Goal: Task Accomplishment & Management: Manage account settings

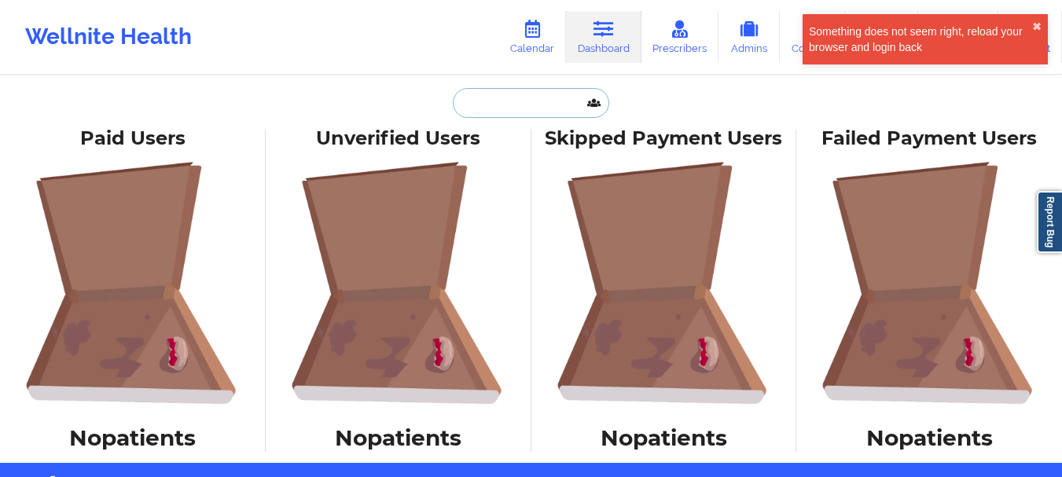
click at [540, 98] on input "text" at bounding box center [531, 103] width 156 height 30
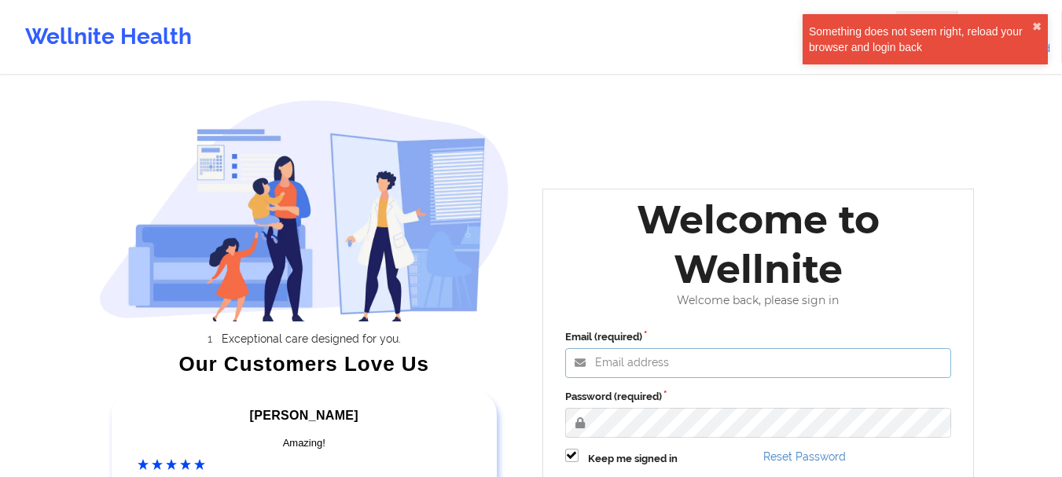
type input "mabel.asuquo@wellnite.com"
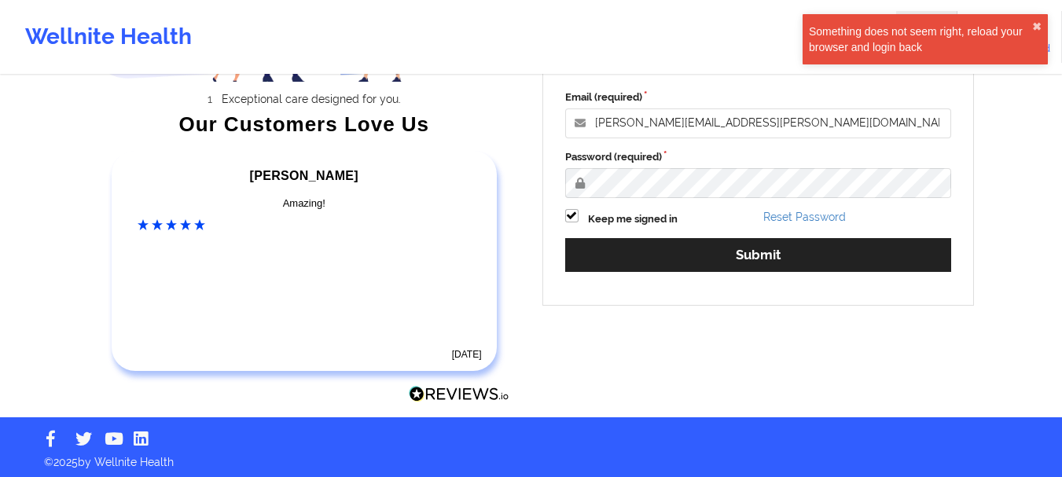
scroll to position [244, 0]
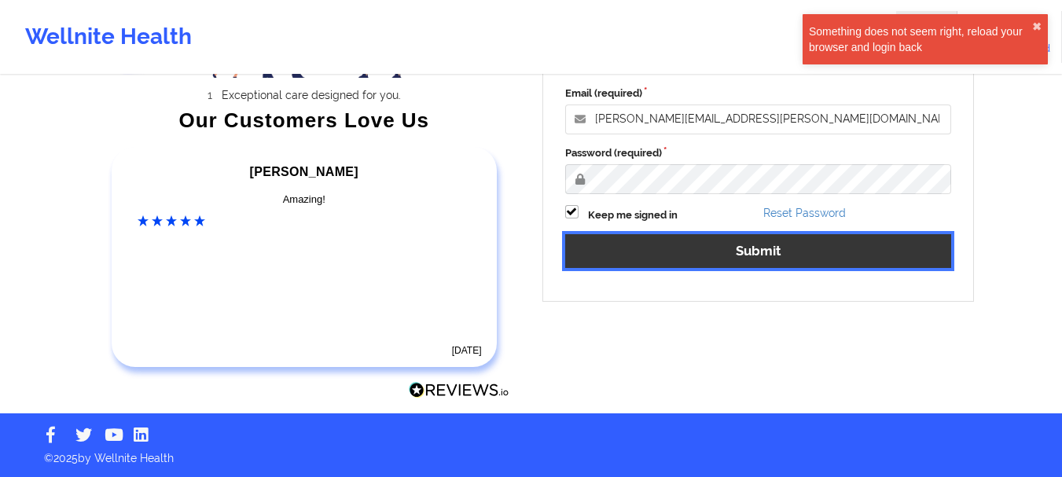
click at [697, 247] on button "Submit" at bounding box center [758, 251] width 387 height 34
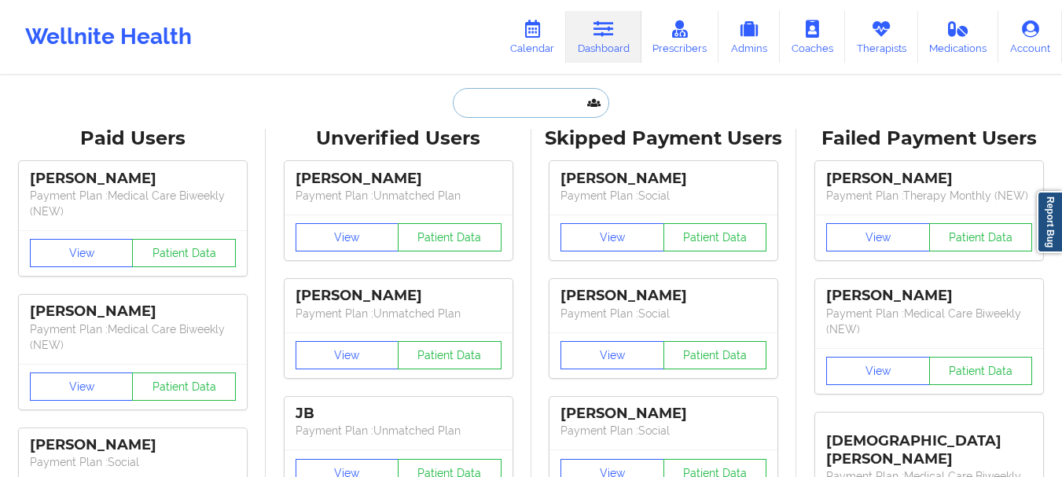
click at [498, 101] on input "text" at bounding box center [531, 103] width 156 height 30
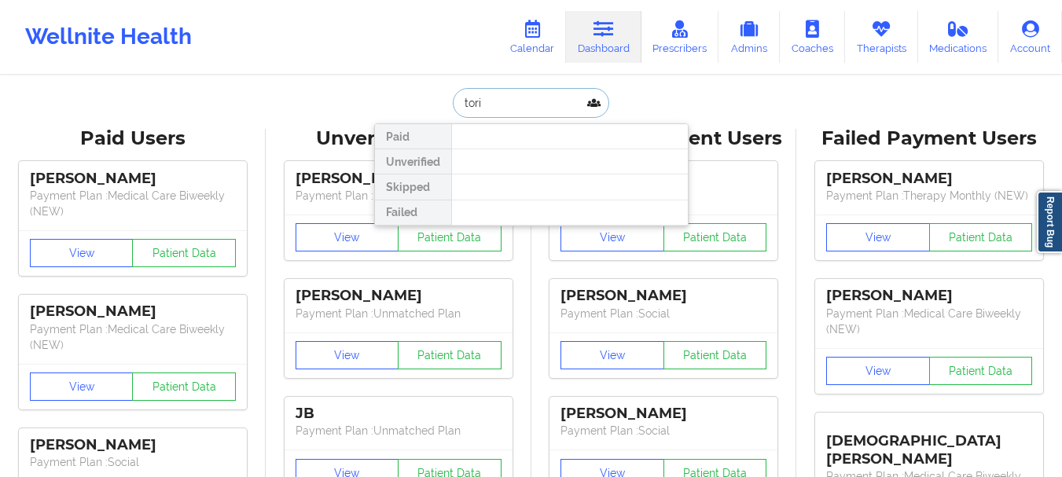
type input "tori m"
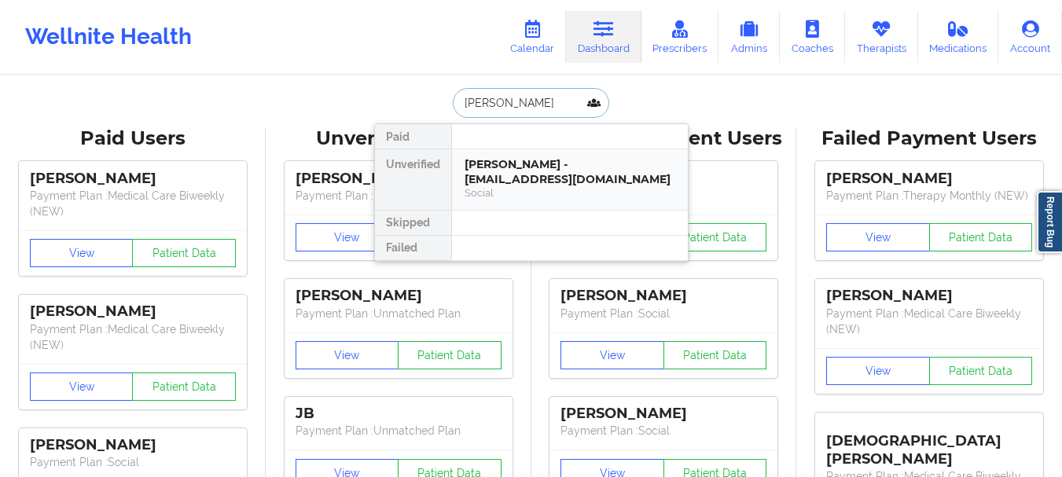
click at [517, 190] on div "Social" at bounding box center [570, 192] width 211 height 13
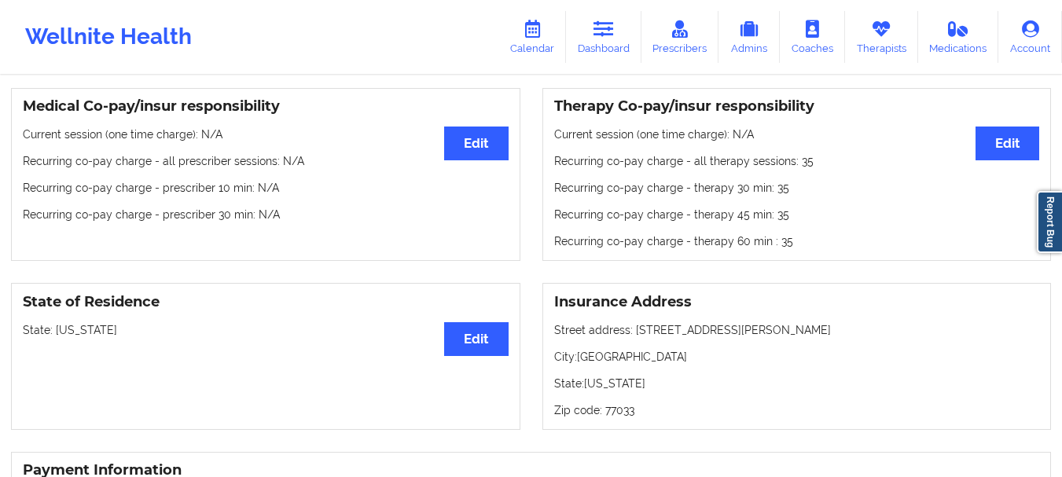
scroll to position [379, 0]
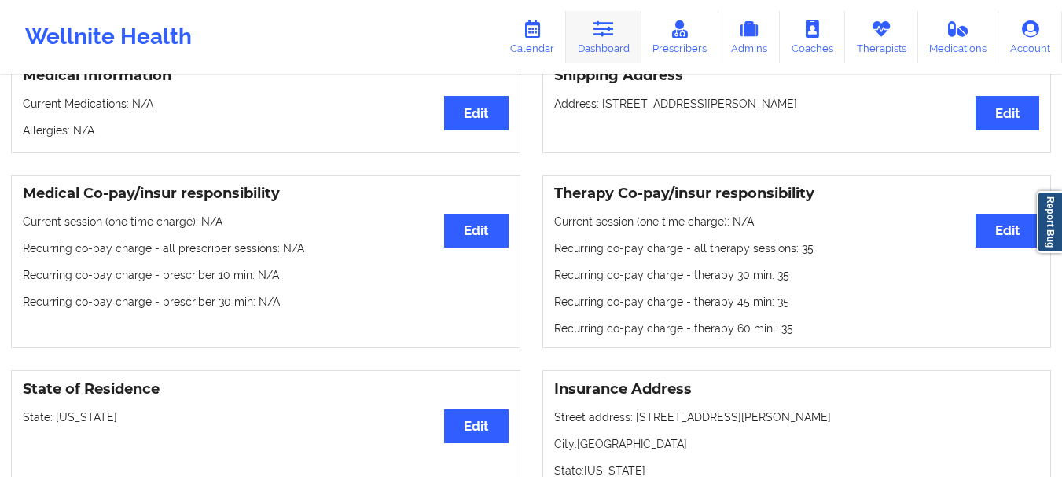
click at [622, 40] on link "Dashboard" at bounding box center [603, 37] width 75 height 52
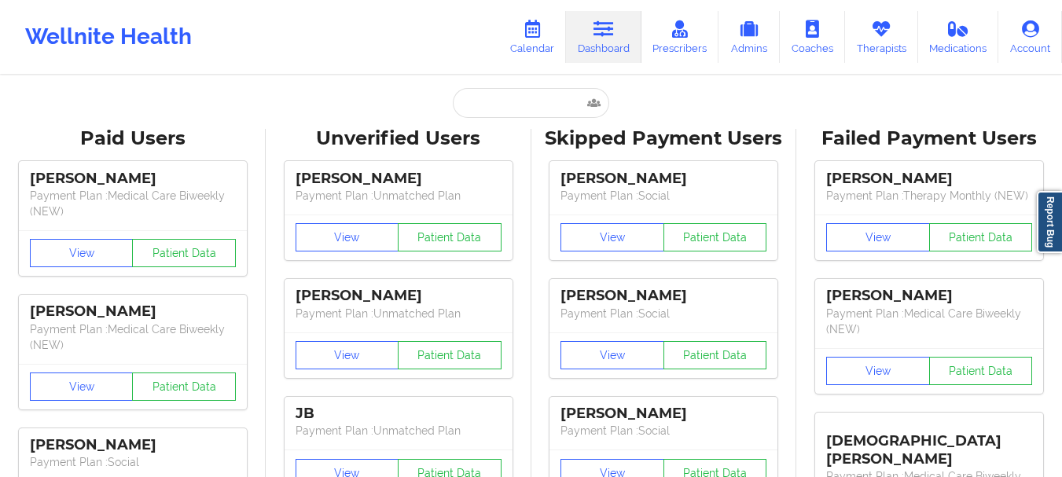
click at [518, 105] on input "text" at bounding box center [531, 103] width 156 height 30
paste input "lily_16bit@outlook.com"
type input "lily_16bit@outlook.com"
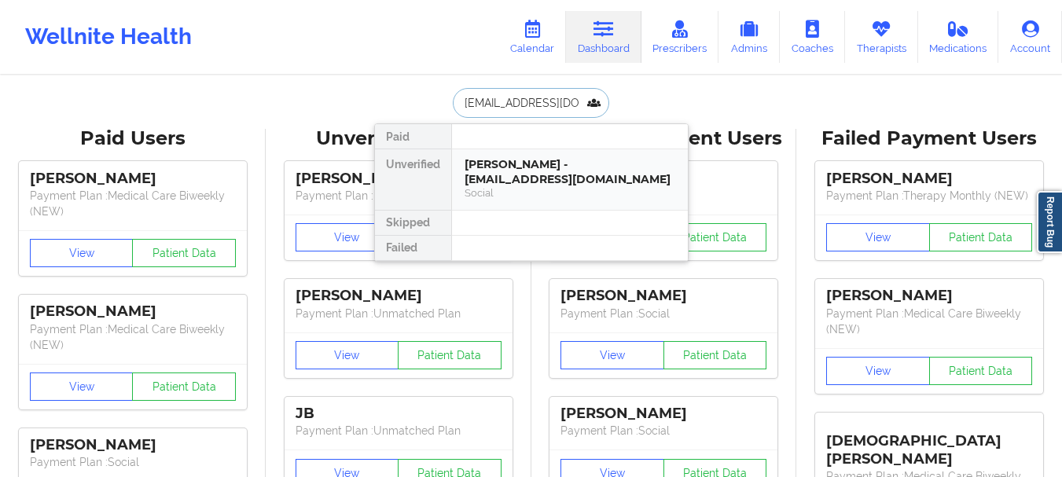
click at [559, 182] on div "BENJAMIN P HOUZENGA - lily_16bit@outlook.com" at bounding box center [570, 171] width 211 height 29
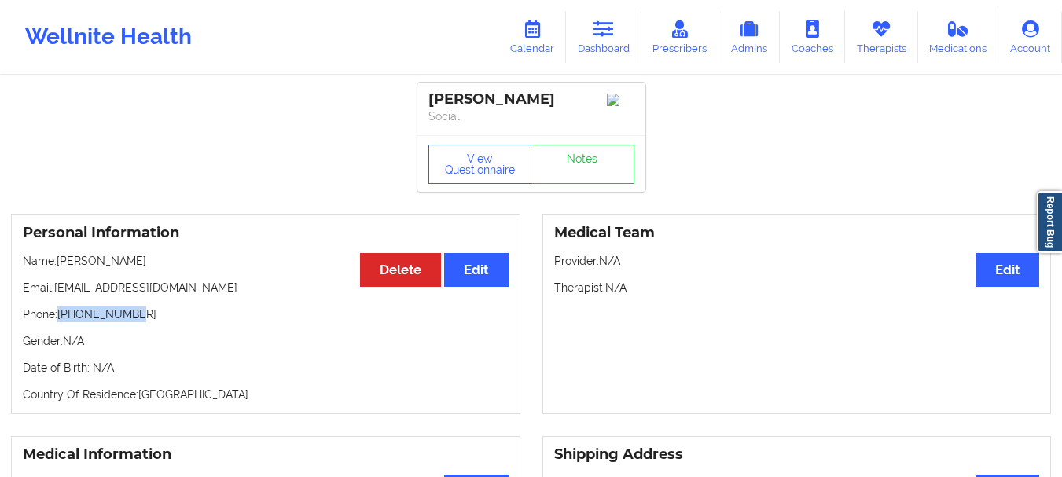
drag, startPoint x: 60, startPoint y: 333, endPoint x: 140, endPoint y: 337, distance: 80.3
click at [140, 322] on p "Phone: +13308494120" at bounding box center [266, 315] width 486 height 16
copy p "+13308494120"
drag, startPoint x: 203, startPoint y: 282, endPoint x: 60, endPoint y: 277, distance: 143.2
click at [60, 269] on p "Name: BENJAMIN P HOUZENGA" at bounding box center [266, 261] width 486 height 16
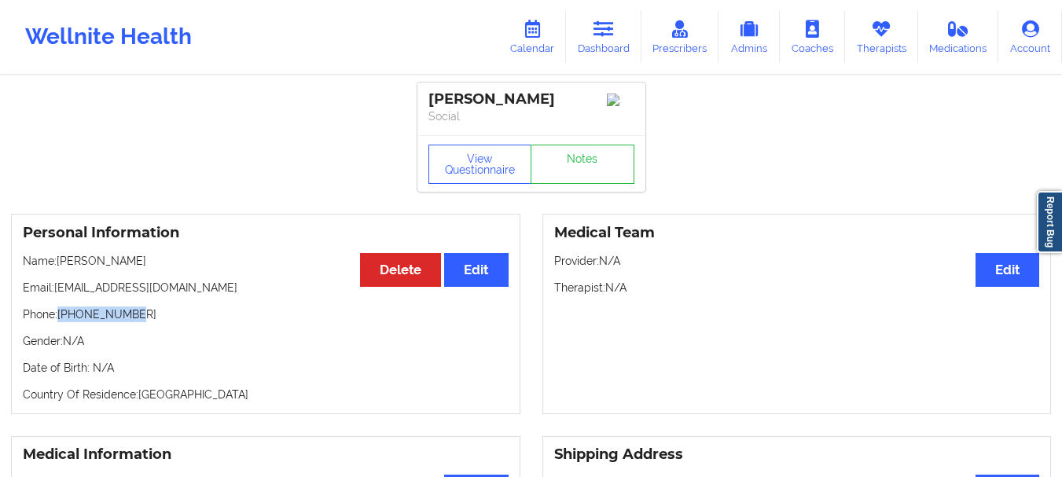
copy p "BENJAMIN P HOUZENGA"
click at [596, 42] on link "Dashboard" at bounding box center [603, 37] width 75 height 52
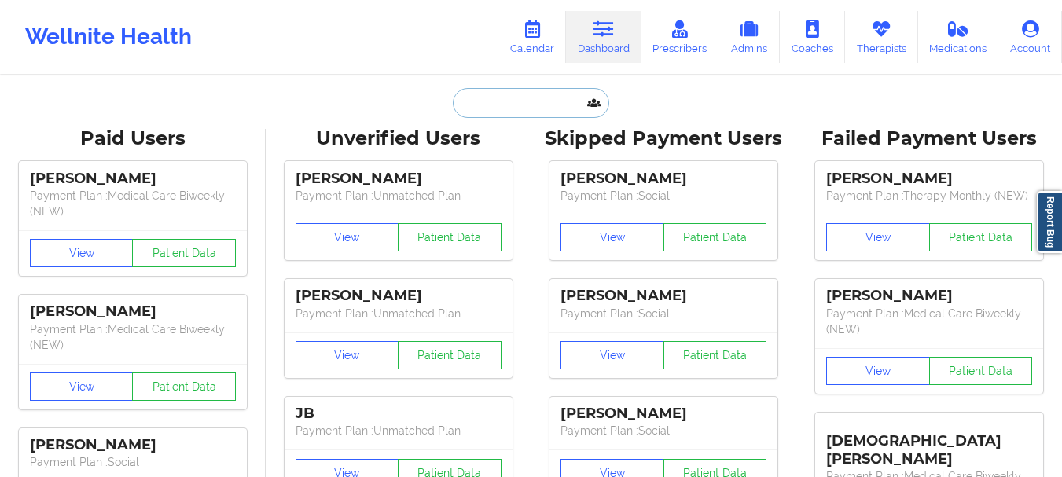
click at [527, 97] on input "text" at bounding box center [531, 103] width 156 height 30
paste input "James Hall"
type input "James Hall"
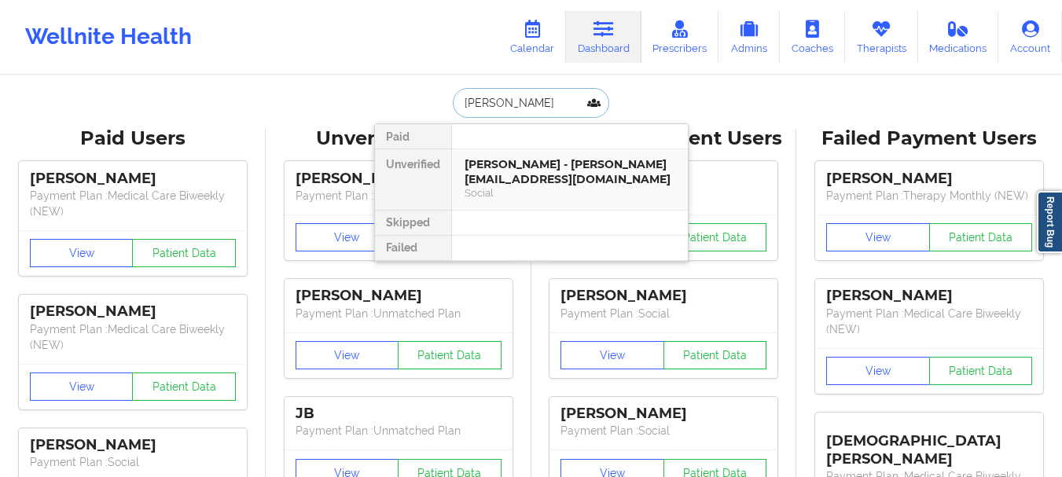
click at [532, 183] on div "James Halldon - james@halldon.com" at bounding box center [570, 171] width 211 height 29
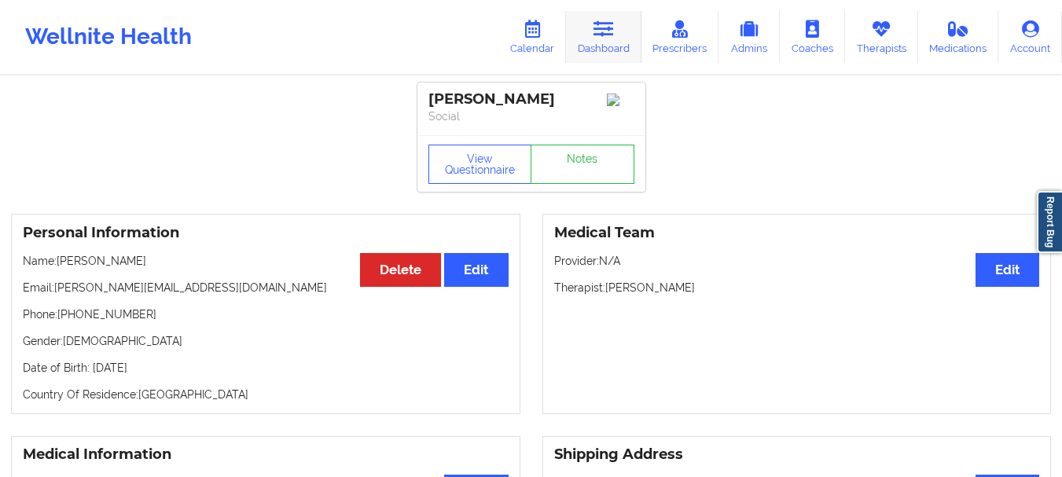
click at [611, 31] on icon at bounding box center [604, 28] width 20 height 17
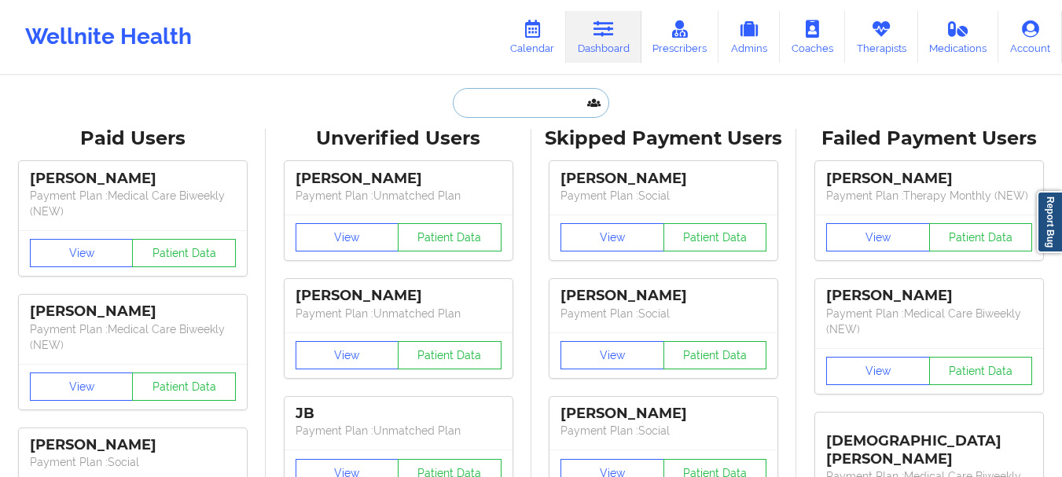
click at [538, 101] on input "text" at bounding box center [531, 103] width 156 height 30
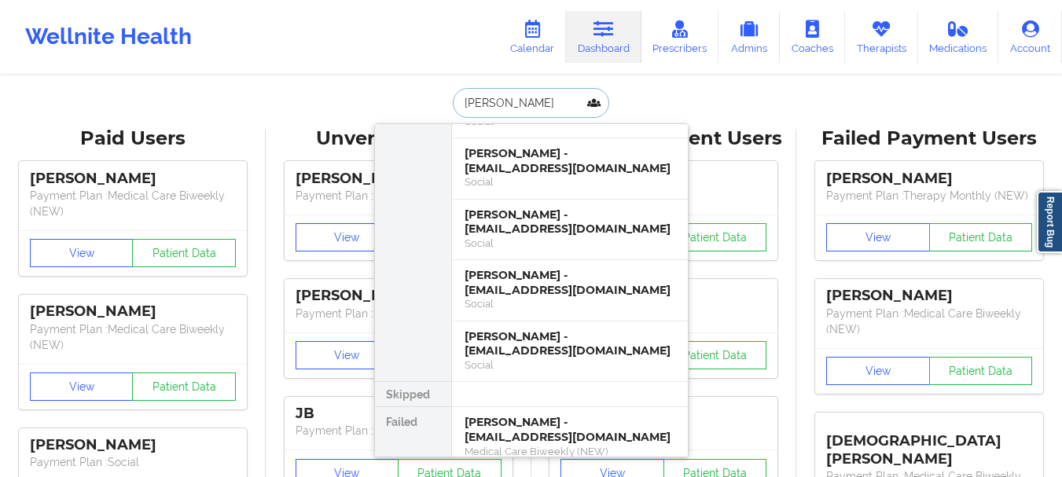
scroll to position [471, 0]
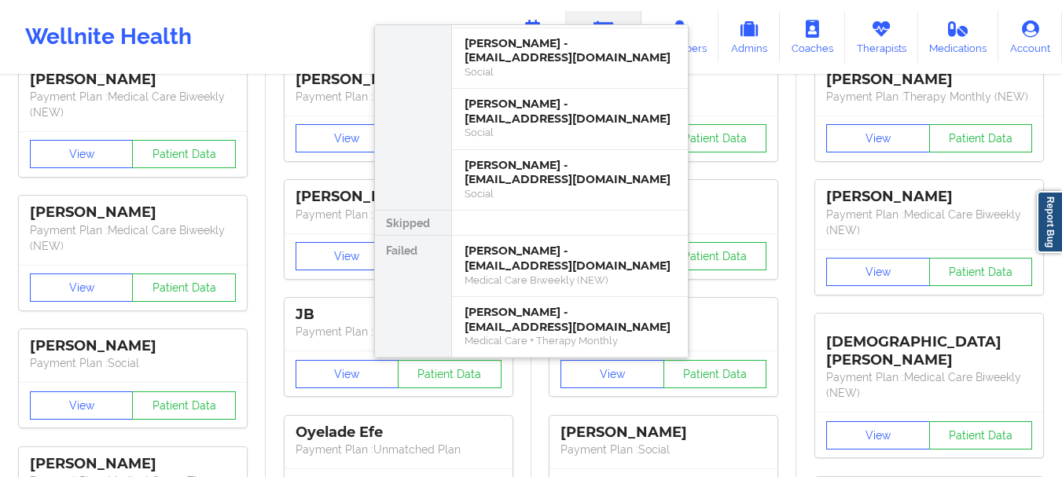
type input "kemp"
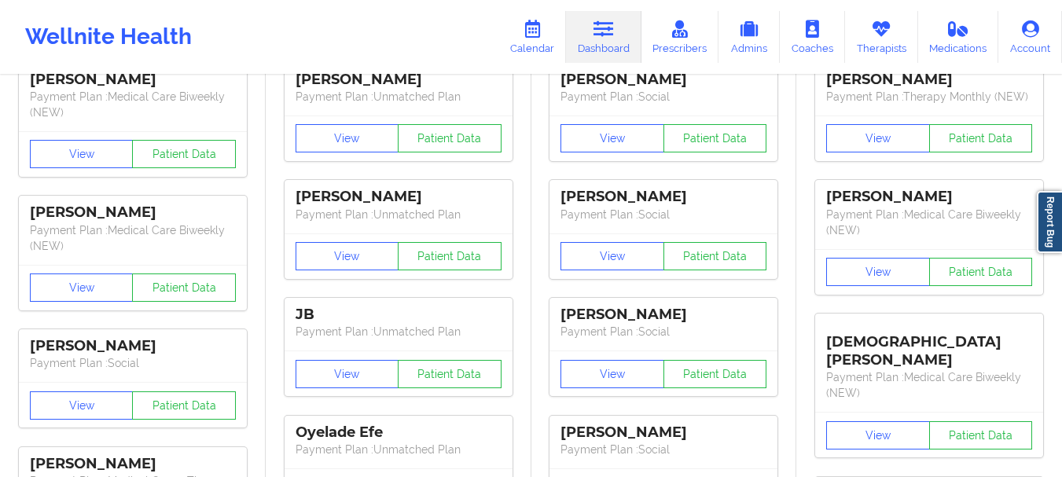
scroll to position [100, 0]
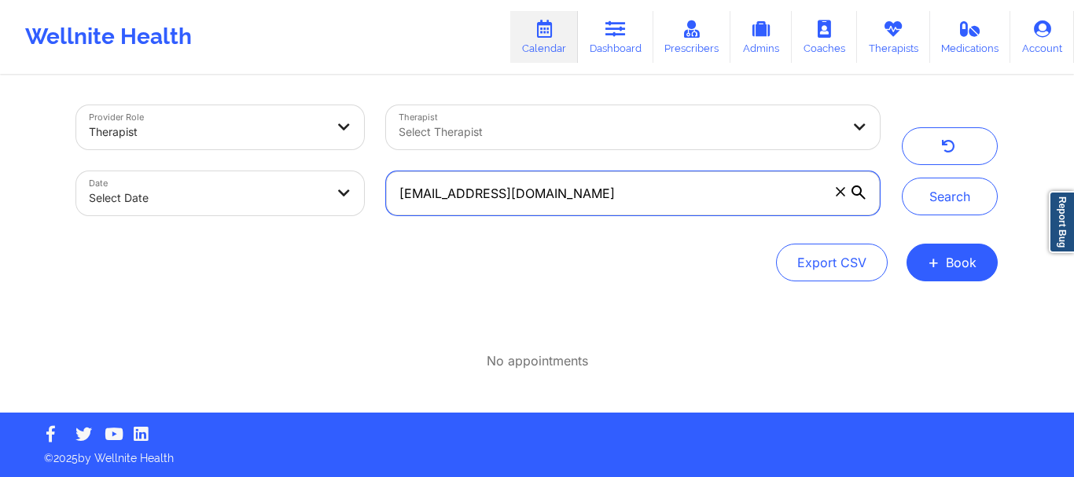
click at [565, 191] on input "fullesttripod@gmail.com" at bounding box center [633, 193] width 494 height 44
paste input "torimccardell03"
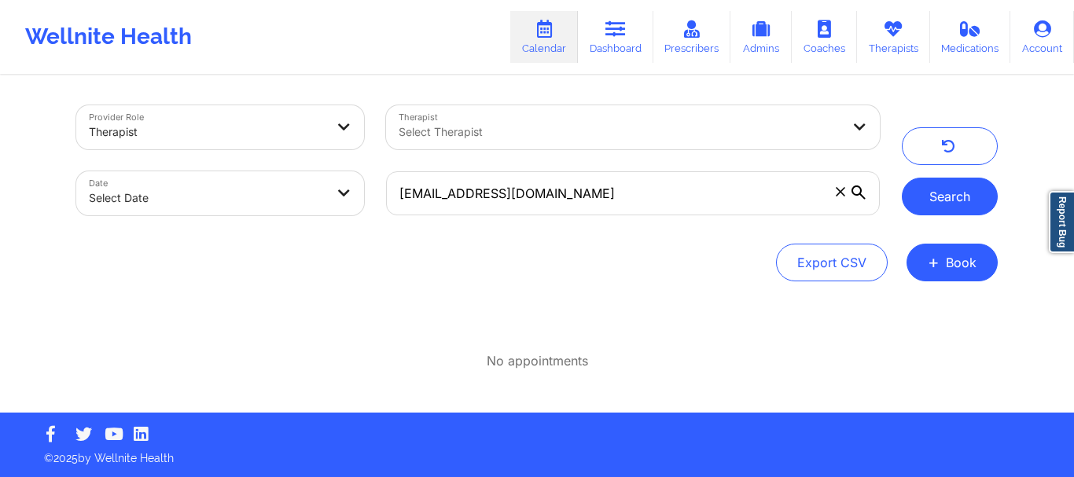
click at [920, 200] on button "Search" at bounding box center [950, 197] width 96 height 38
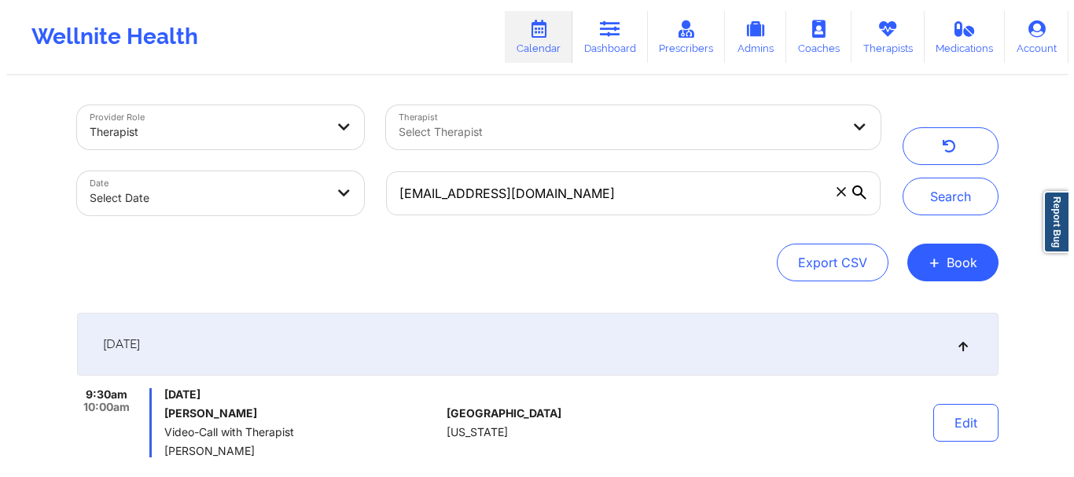
scroll to position [141, 0]
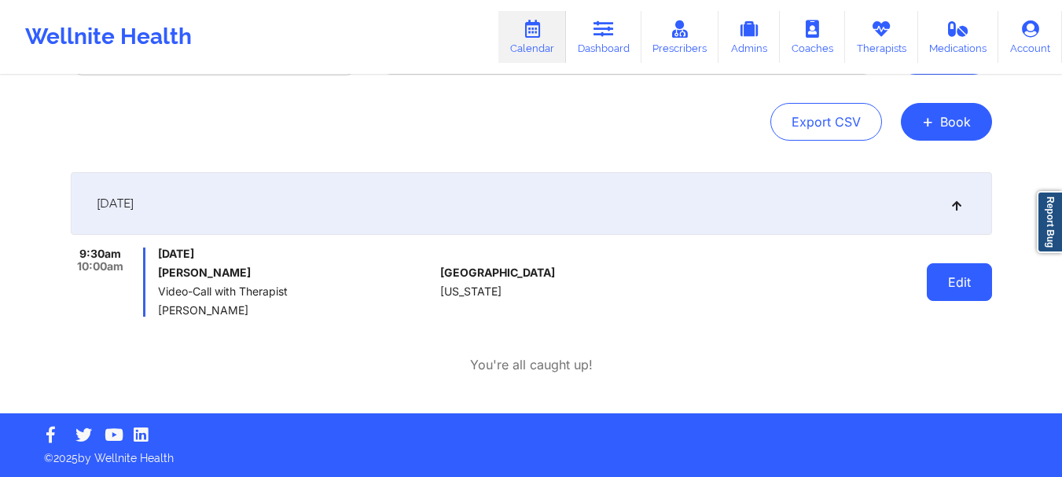
click at [962, 293] on button "Edit" at bounding box center [959, 282] width 65 height 38
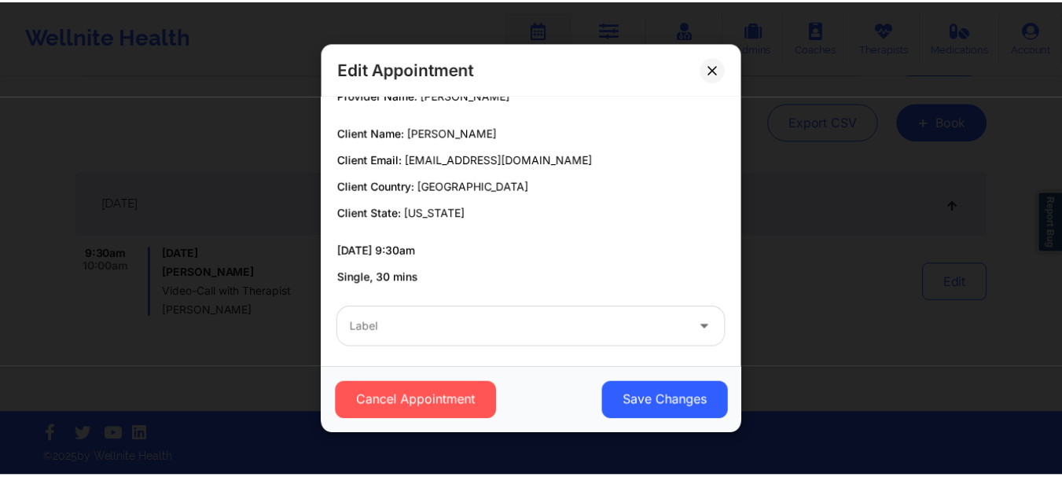
scroll to position [85, 0]
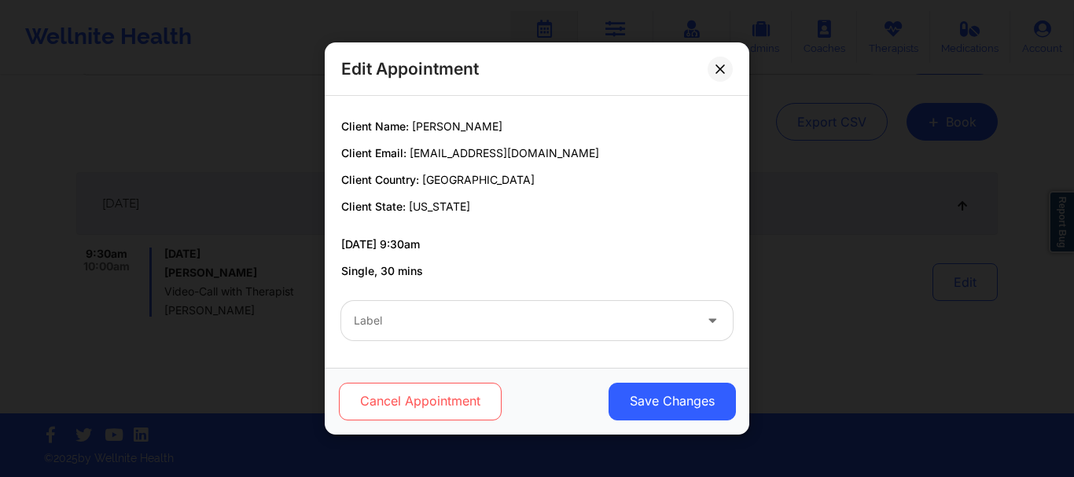
click at [388, 409] on button "Cancel Appointment" at bounding box center [420, 402] width 163 height 38
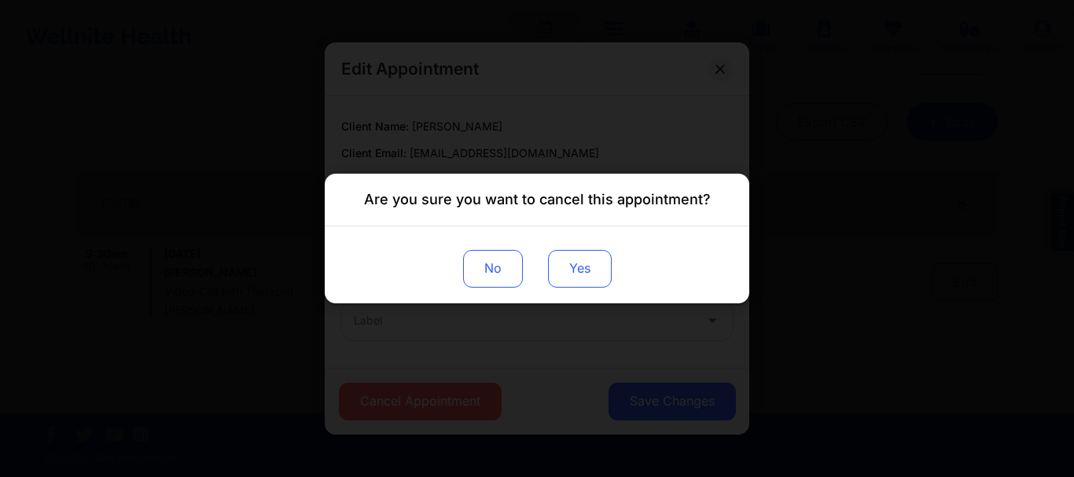
click at [574, 270] on button "Yes" at bounding box center [580, 269] width 64 height 38
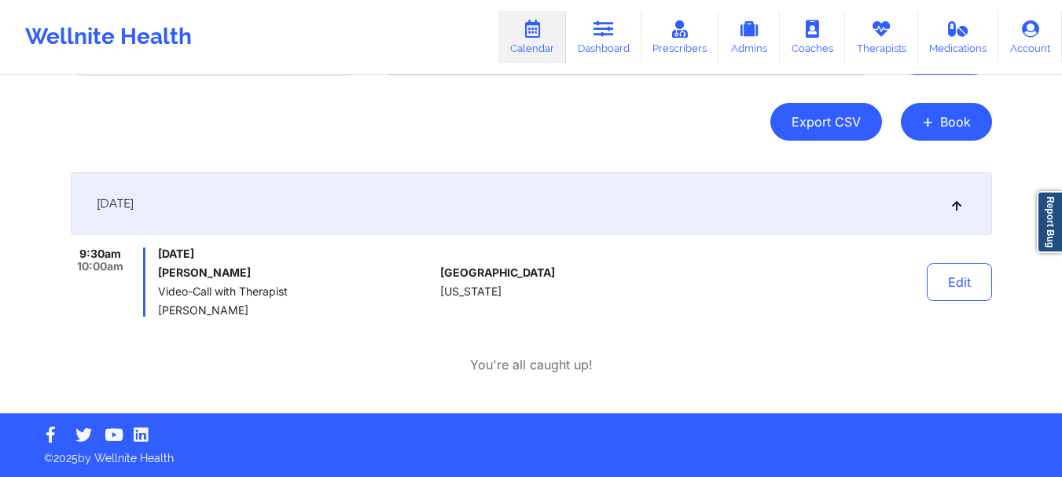
scroll to position [0, 0]
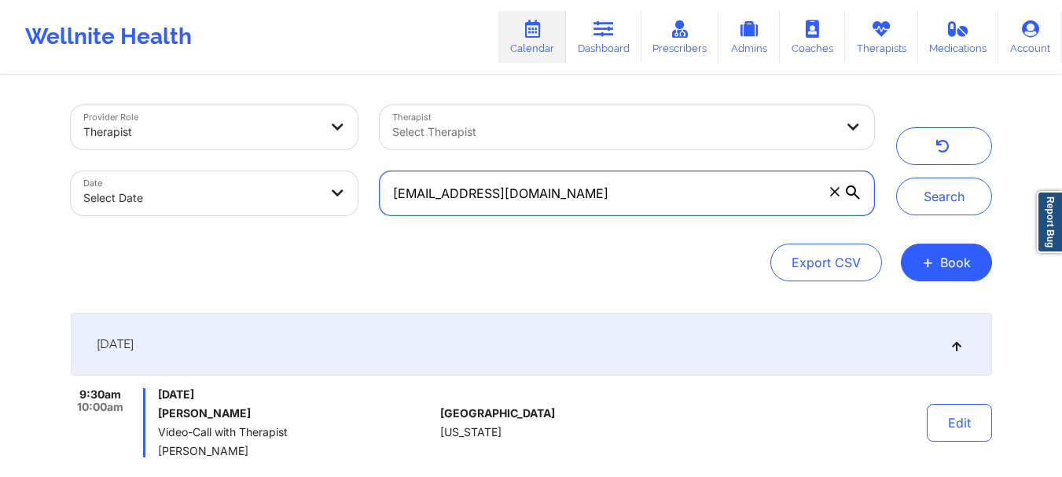
click at [775, 201] on input "torimccardell03@gmail.com" at bounding box center [627, 193] width 494 height 44
paste input "imanisaunderson"
type input "imanisaunderson@gmail.com"
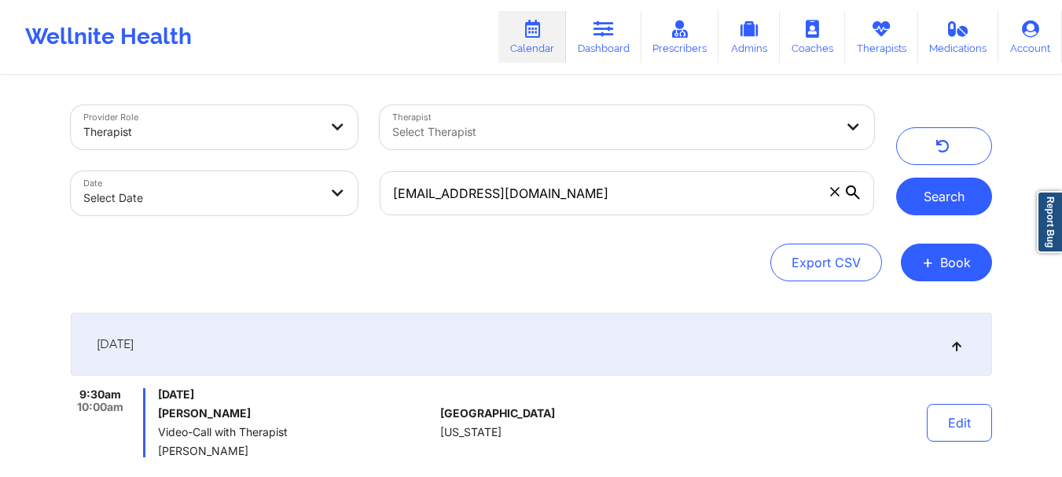
click at [977, 204] on button "Search" at bounding box center [944, 197] width 96 height 38
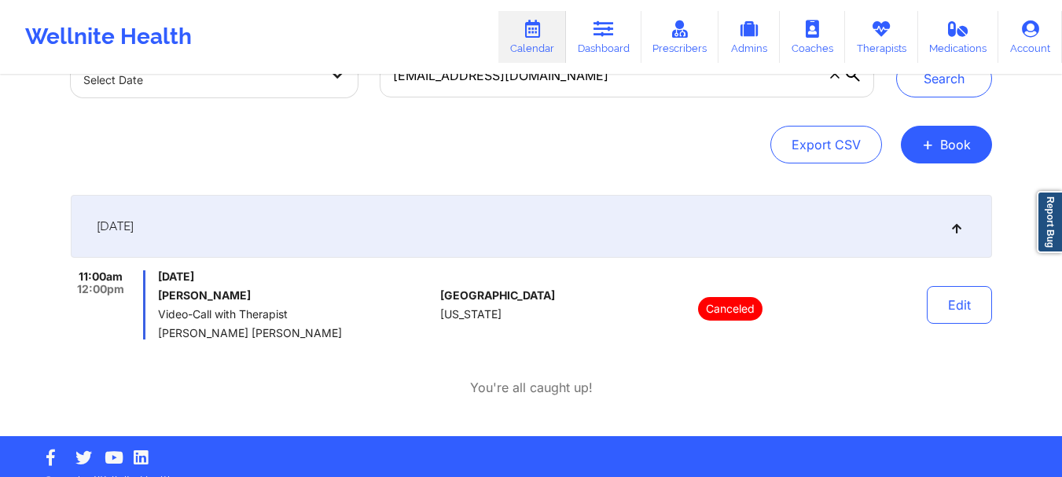
scroll to position [119, 0]
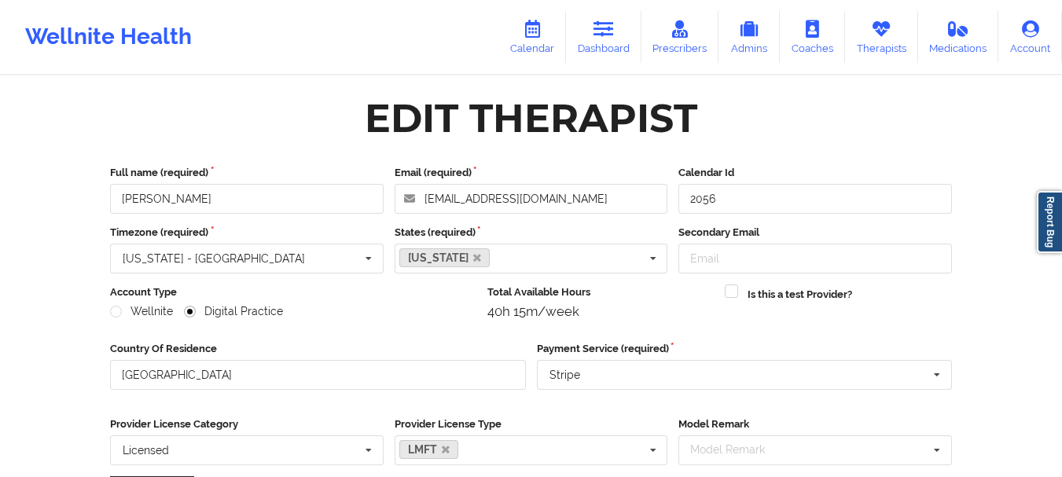
click at [878, 47] on link "Therapists" at bounding box center [881, 37] width 73 height 52
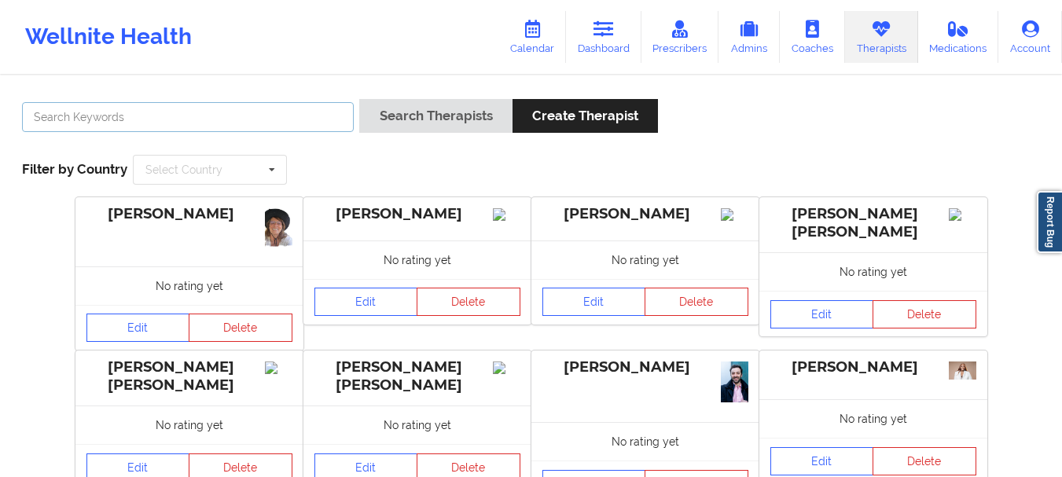
click at [270, 108] on input "text" at bounding box center [188, 117] width 332 height 30
type input "[PERSON_NAME]"
click at [359, 99] on button "Search Therapists" at bounding box center [435, 116] width 153 height 34
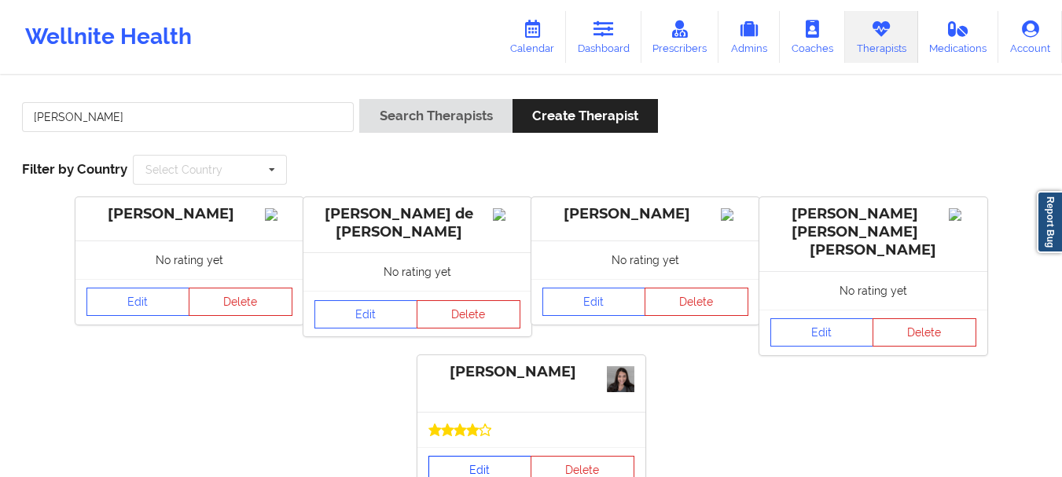
click at [485, 456] on link "Edit" at bounding box center [481, 470] width 104 height 28
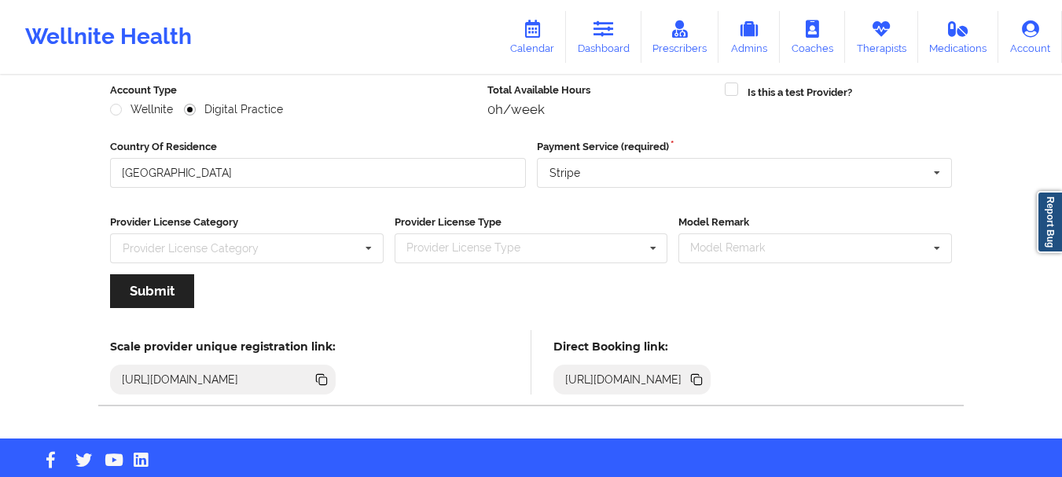
scroll to position [228, 0]
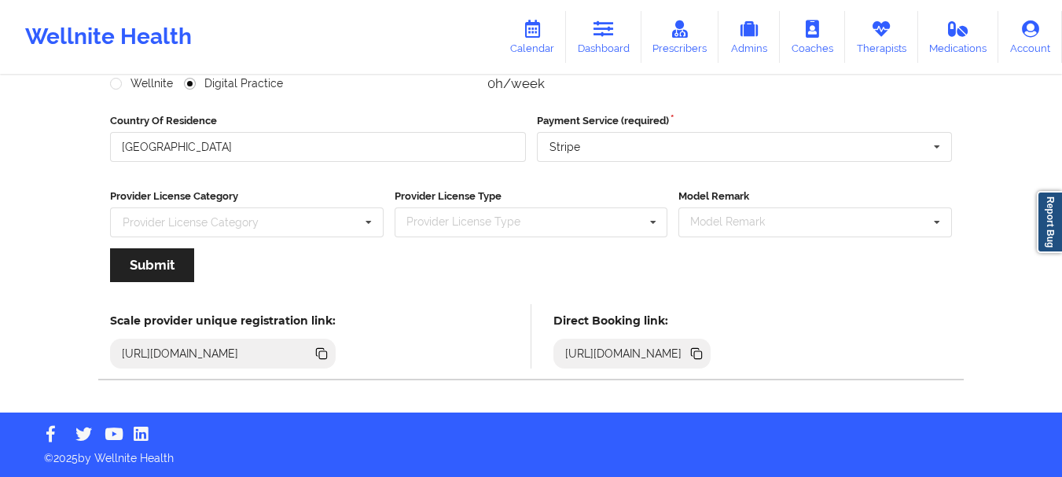
click at [705, 351] on icon at bounding box center [696, 353] width 17 height 17
click at [702, 351] on icon at bounding box center [698, 355] width 8 height 8
